Goal: Task Accomplishment & Management: Manage account settings

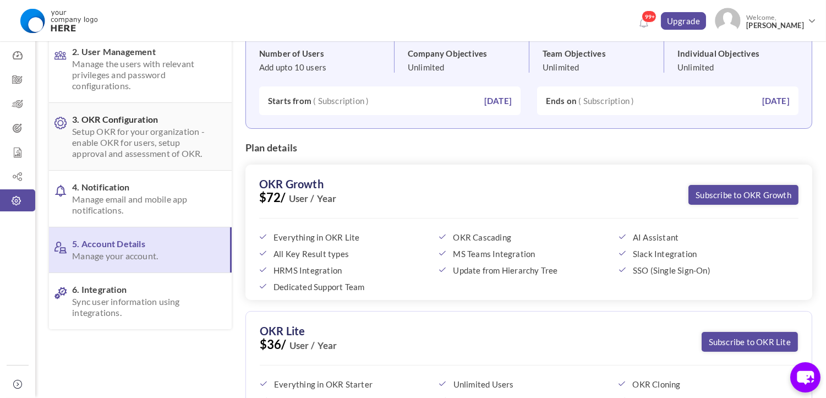
scroll to position [61, 0]
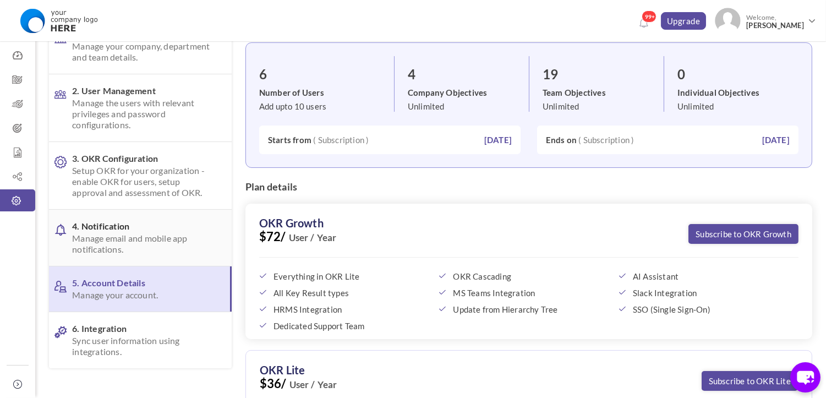
click at [145, 248] on span "Manage email and mobile app notifications." at bounding box center [143, 244] width 143 height 22
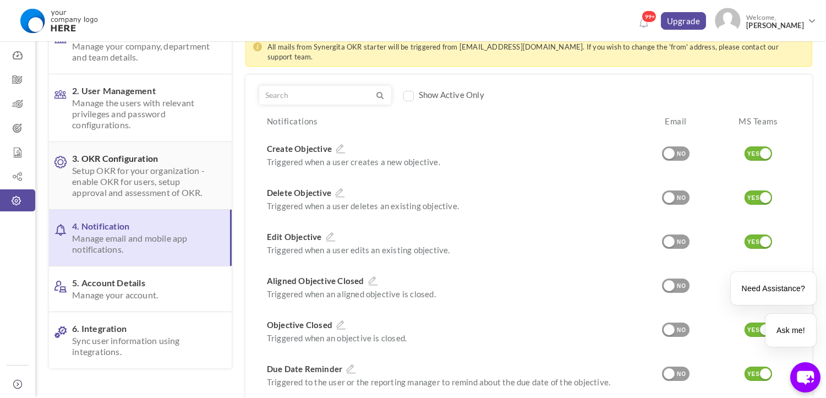
scroll to position [0, 0]
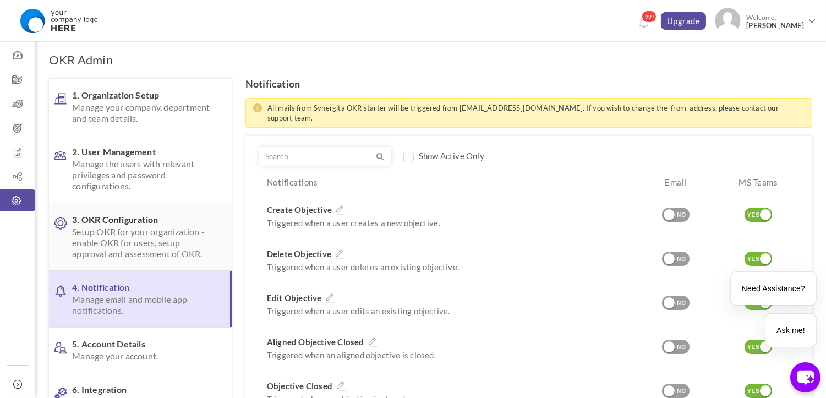
click at [161, 204] on link "3. OKR Configuration Setup OKR for your organization - enable OKR for users, se…" at bounding box center [140, 236] width 183 height 67
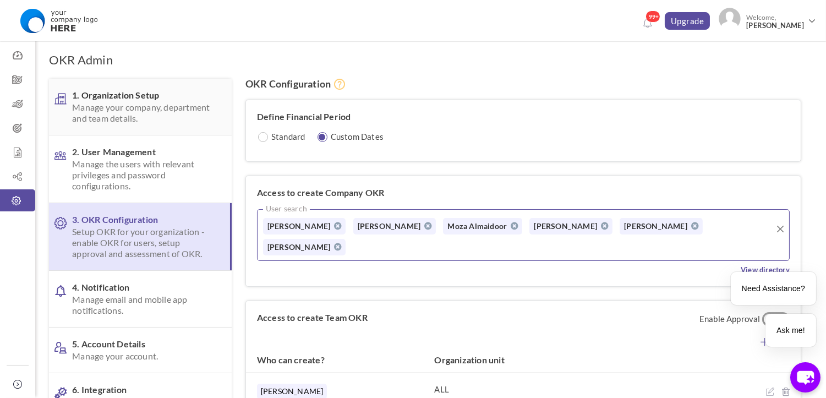
click at [129, 109] on span "Manage your company, department and team details." at bounding box center [143, 113] width 143 height 22
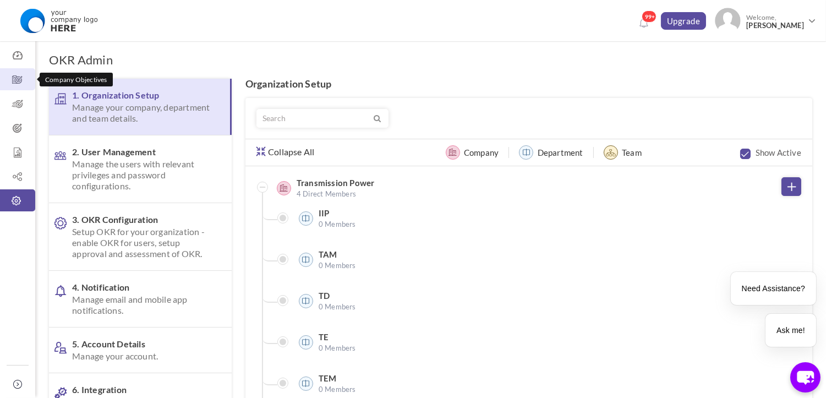
click at [7, 79] on icon at bounding box center [17, 79] width 35 height 11
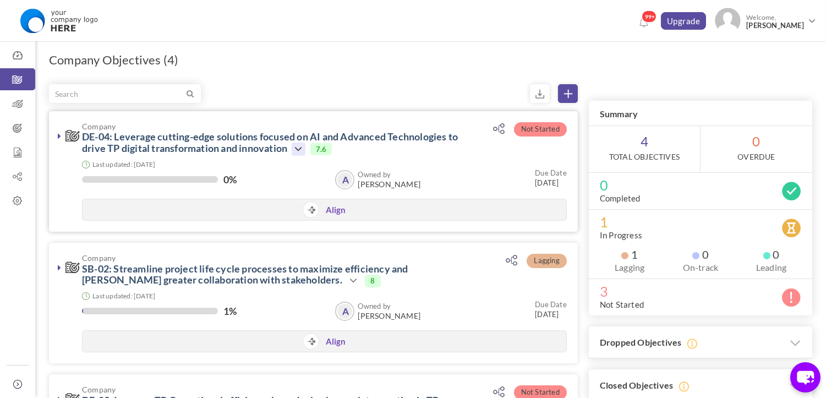
click at [304, 144] on icon at bounding box center [298, 149] width 13 height 13
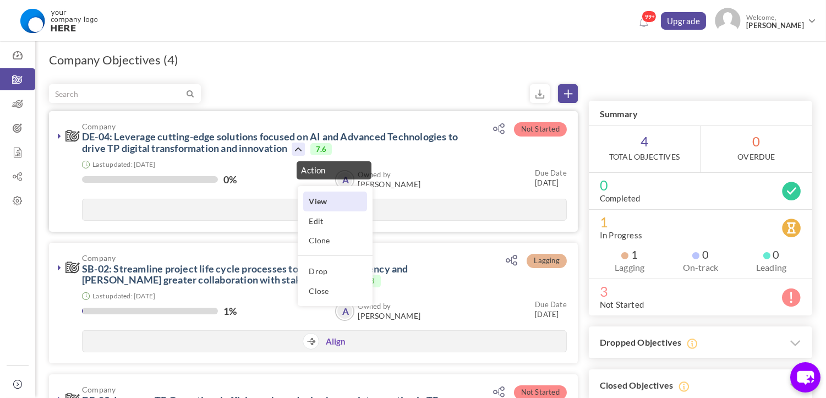
click at [341, 209] on link "View" at bounding box center [335, 200] width 64 height 19
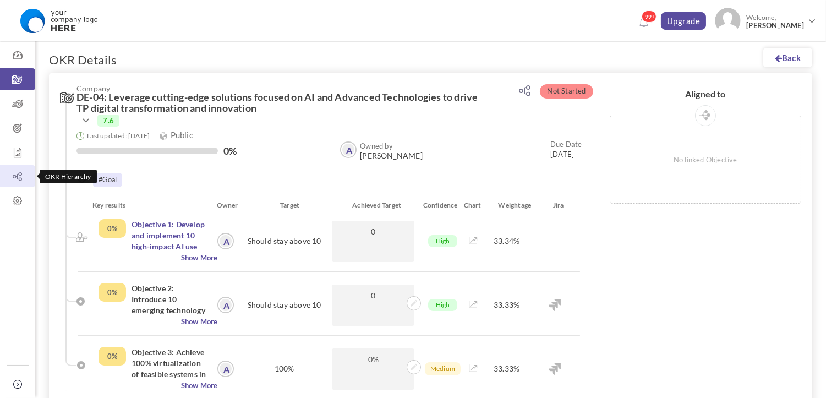
click at [23, 178] on icon at bounding box center [17, 176] width 35 height 11
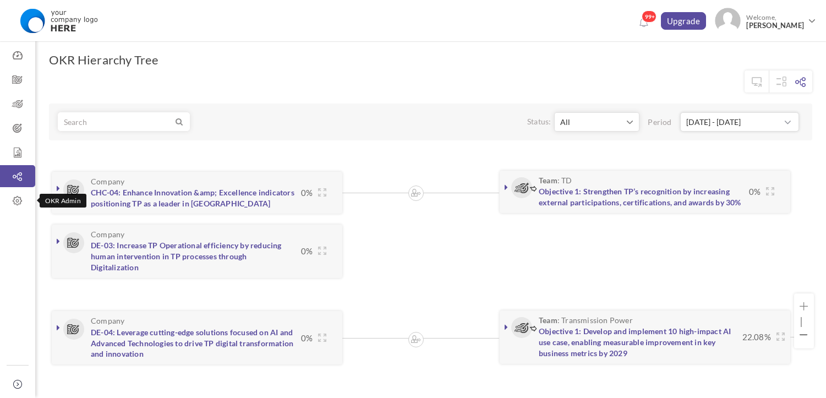
click at [17, 209] on link "OKR Admin" at bounding box center [17, 200] width 35 height 22
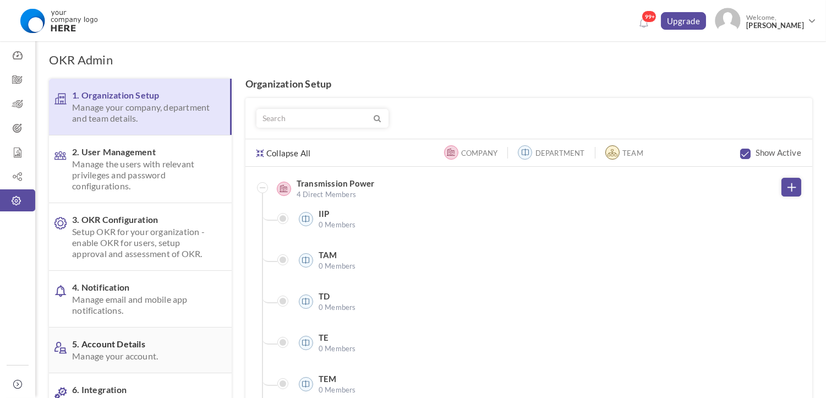
click at [133, 339] on span "5. Account Details Manage your account." at bounding box center [143, 349] width 143 height 23
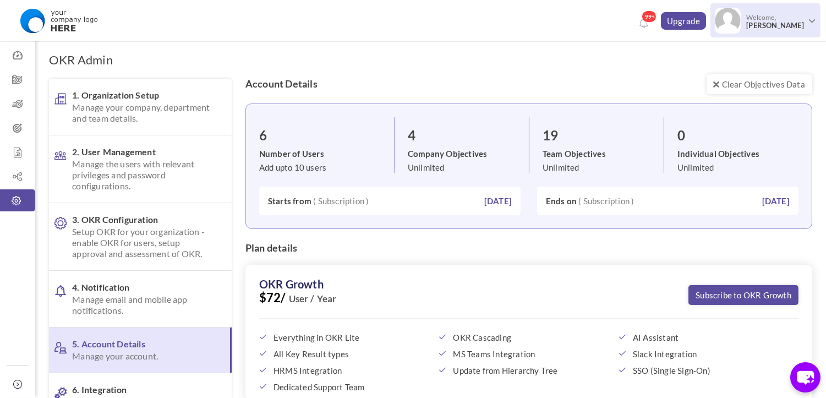
click at [757, 23] on span "[PERSON_NAME]" at bounding box center [775, 25] width 58 height 8
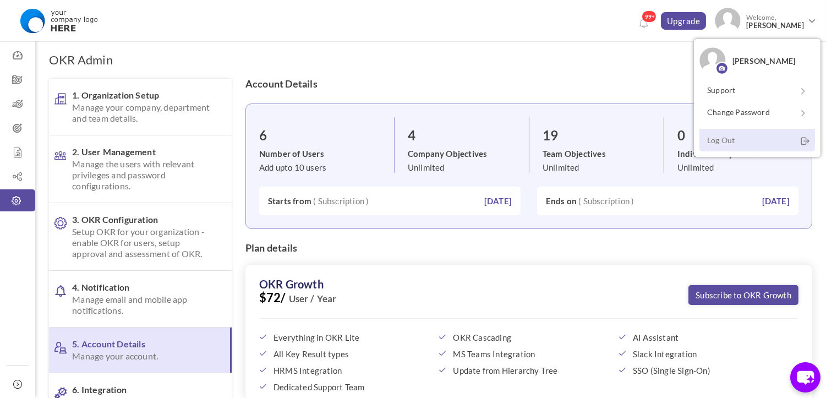
click at [732, 136] on link "Log Out" at bounding box center [757, 140] width 116 height 23
